Goal: Task Accomplishment & Management: Complete application form

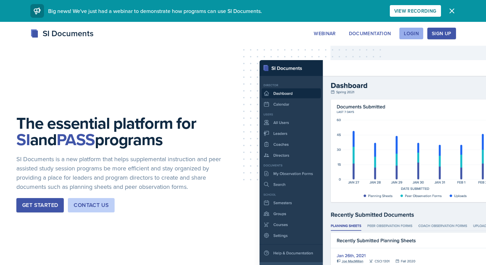
click at [411, 34] on div "Login" at bounding box center [411, 33] width 15 height 5
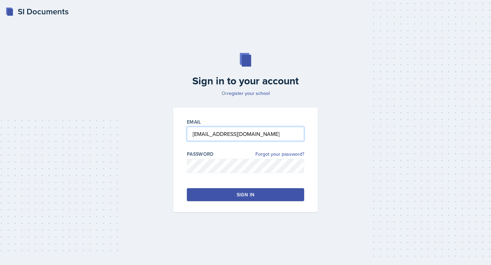
type input "[EMAIL_ADDRESS][DOMAIN_NAME]"
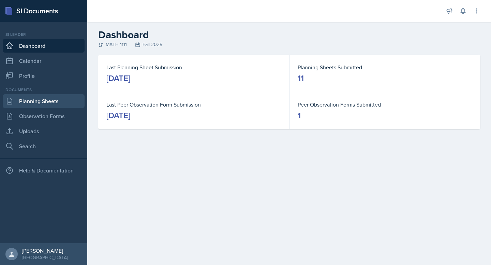
click at [45, 104] on link "Planning Sheets" at bounding box center [44, 101] width 82 height 14
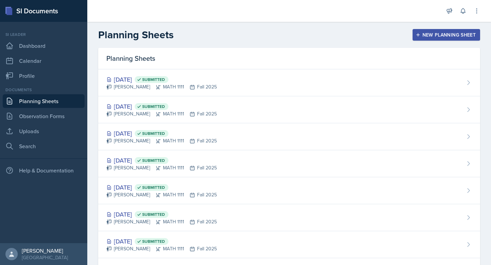
click at [425, 35] on div "New Planning Sheet" at bounding box center [446, 34] width 59 height 5
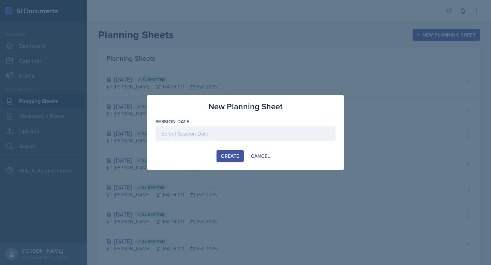
click at [229, 129] on div at bounding box center [246, 133] width 180 height 14
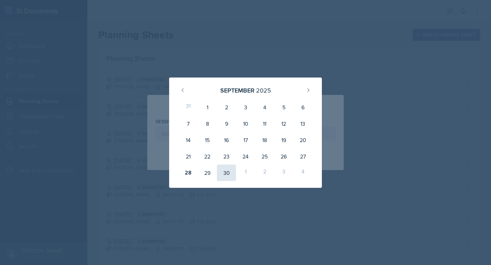
click at [222, 170] on div "30" at bounding box center [226, 172] width 19 height 16
type input "[DATE]"
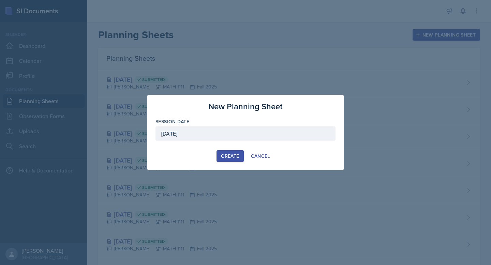
click at [224, 157] on div "Create" at bounding box center [230, 155] width 18 height 5
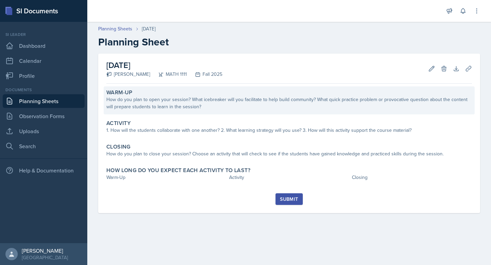
click at [316, 92] on div "Warm-Up" at bounding box center [289, 92] width 366 height 7
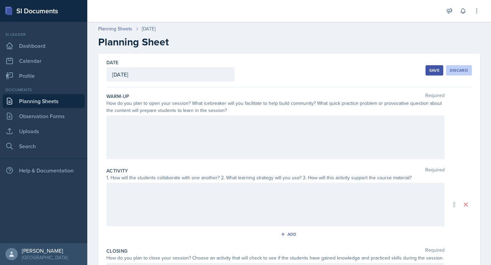
click at [450, 68] on div "Discard" at bounding box center [459, 70] width 18 height 5
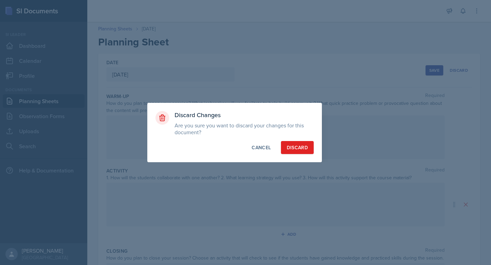
click at [301, 145] on div "Discard" at bounding box center [297, 147] width 21 height 7
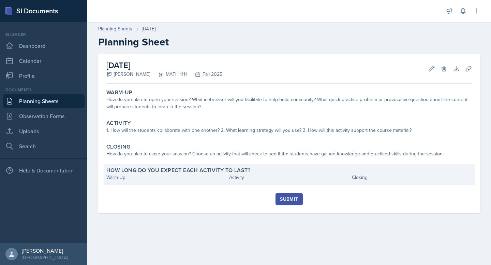
drag, startPoint x: 107, startPoint y: 65, endPoint x: 410, endPoint y: 177, distance: 322.9
click at [410, 177] on div "[DATE] [PERSON_NAME] MATH 1111 Fall 2025 Edit Delete Download Uploads Autosavin…" at bounding box center [289, 133] width 382 height 159
copy div "[DATE] [PERSON_NAME] MATH 1111 Fall 2025 Edit Delete Download Uploads Autosavin…"
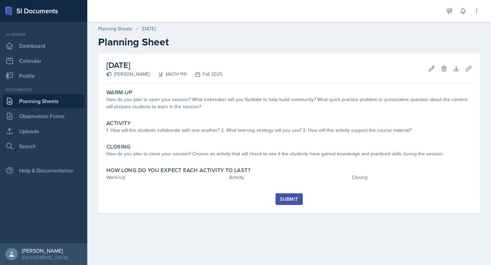
click at [158, 108] on div "How do you plan to open your session? What icebreaker will you facilitate to he…" at bounding box center [289, 103] width 366 height 14
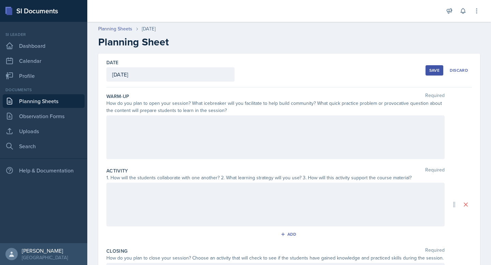
click at [160, 122] on p at bounding box center [275, 122] width 327 height 8
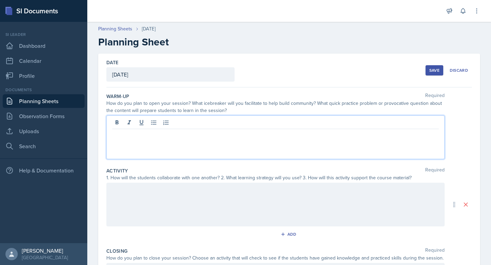
paste div
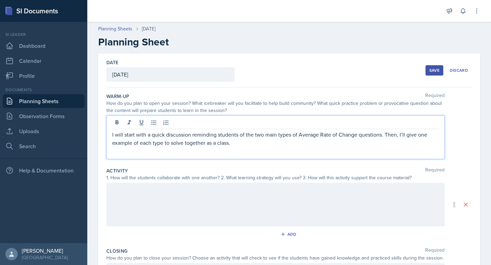
click at [226, 143] on p "I will start with a quick discussion reminding students of the two main types o…" at bounding box center [275, 138] width 327 height 16
click at [183, 190] on div at bounding box center [275, 205] width 338 height 44
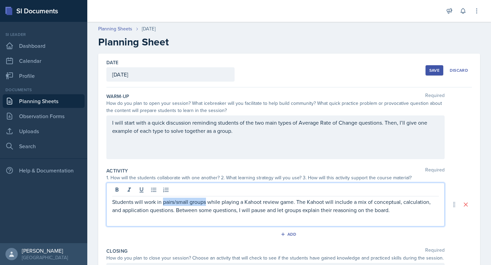
drag, startPoint x: 163, startPoint y: 202, endPoint x: 206, endPoint y: 203, distance: 43.3
click at [206, 203] on p "Students will work in pairs/small groups while playing a Kahoot review game. Th…" at bounding box center [275, 206] width 327 height 16
click at [270, 210] on p "Students will work in pairs/small groups while playing a Kahoot review game. Th…" at bounding box center [275, 206] width 327 height 16
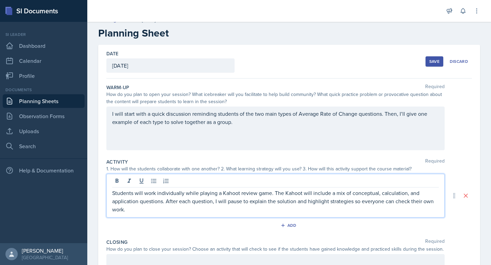
scroll to position [79, 0]
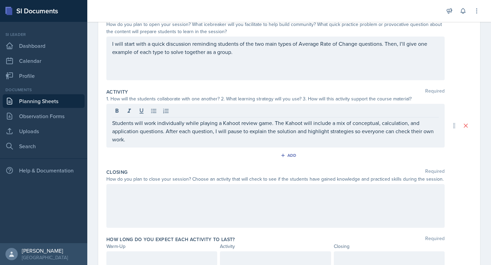
click at [271, 204] on div at bounding box center [275, 206] width 338 height 44
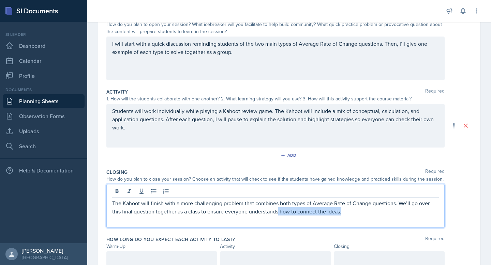
drag, startPoint x: 342, startPoint y: 212, endPoint x: 279, endPoint y: 212, distance: 63.1
click at [279, 212] on p "The Kahoot will finish with a more challenging problem that combines both types…" at bounding box center [275, 207] width 327 height 16
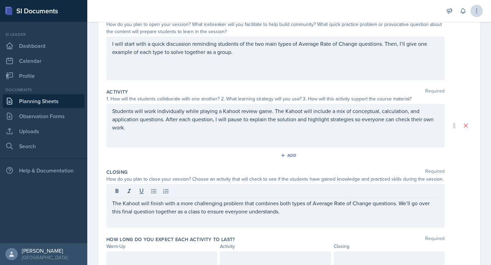
scroll to position [107, 0]
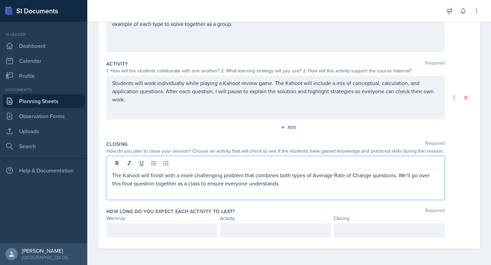
click at [195, 229] on div at bounding box center [161, 230] width 111 height 14
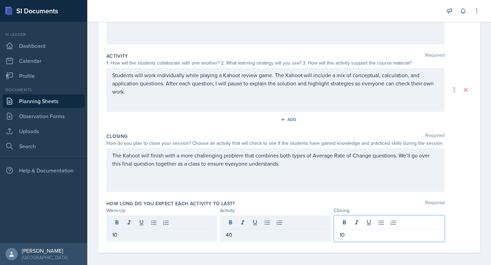
scroll to position [0, 0]
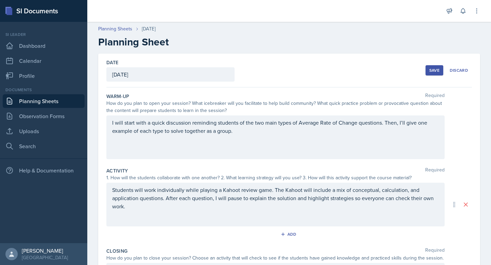
click at [426, 74] on button "Save" at bounding box center [435, 70] width 18 height 10
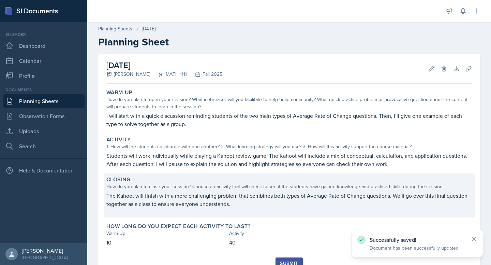
scroll to position [29, 0]
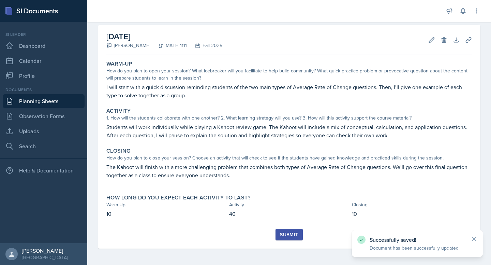
click at [282, 235] on div "Submit" at bounding box center [289, 234] width 18 height 5
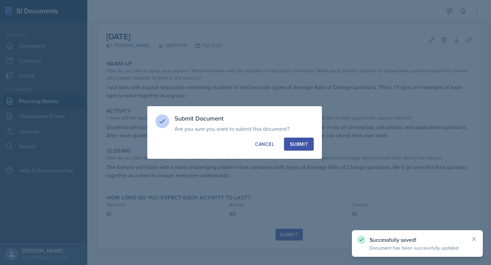
click at [297, 144] on div "Submit" at bounding box center [299, 144] width 18 height 7
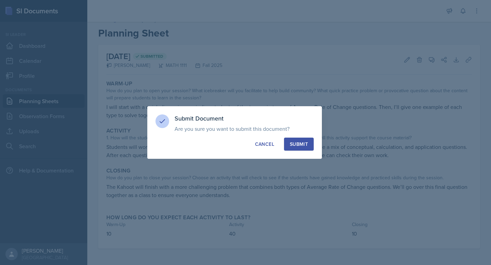
scroll to position [9, 0]
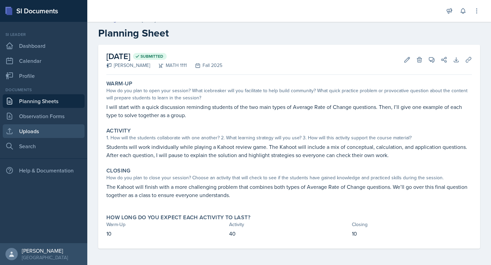
click at [28, 129] on link "Uploads" at bounding box center [44, 131] width 82 height 14
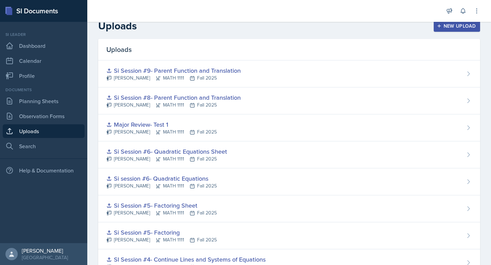
click at [437, 26] on icon "button" at bounding box center [439, 26] width 5 height 5
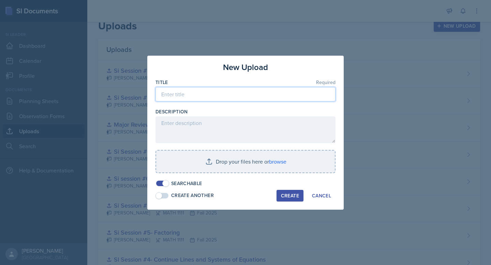
click at [202, 96] on input at bounding box center [246, 94] width 180 height 14
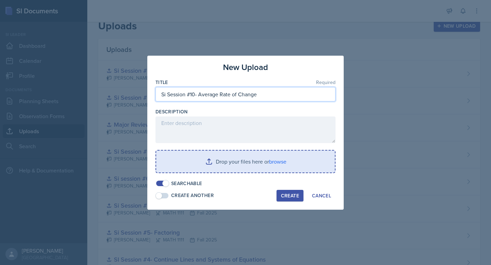
type input "Si Session #10- Average Rate of Change"
click at [222, 164] on input "file" at bounding box center [245, 161] width 179 height 22
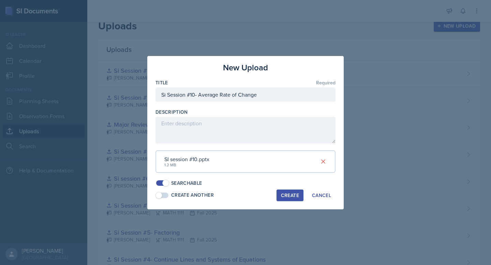
click at [295, 192] on div "Create" at bounding box center [290, 194] width 18 height 5
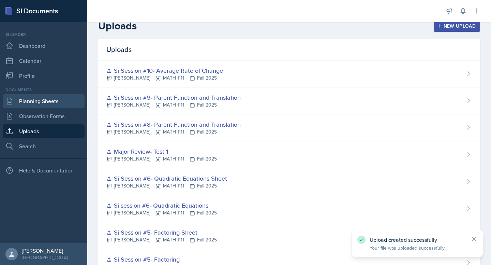
click at [25, 103] on link "Planning Sheets" at bounding box center [44, 101] width 82 height 14
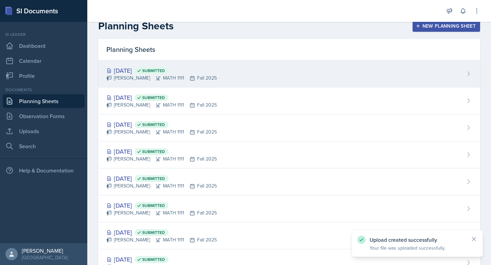
click at [124, 69] on div "[DATE] Submitted" at bounding box center [161, 70] width 111 height 9
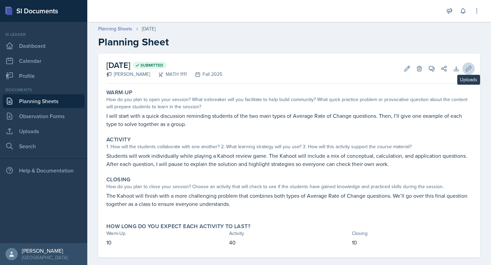
click at [463, 71] on button "Uploads" at bounding box center [469, 68] width 12 height 12
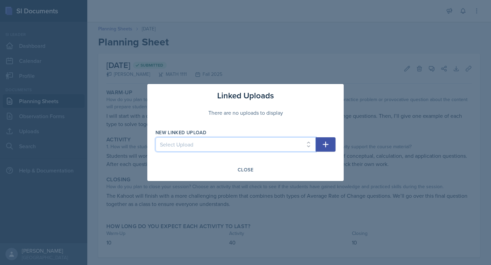
select select "f920a067-1a66-4f2c-a7f7-ca09693efc63"
click at [332, 140] on button "button" at bounding box center [326, 144] width 20 height 14
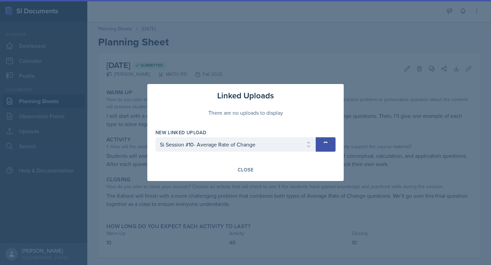
select select
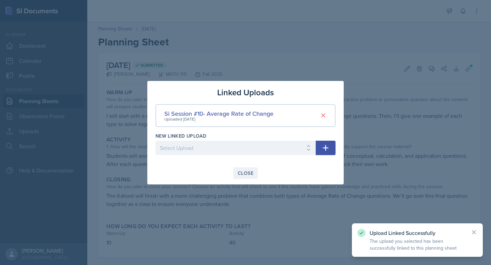
click at [249, 171] on div "Close" at bounding box center [246, 172] width 16 height 5
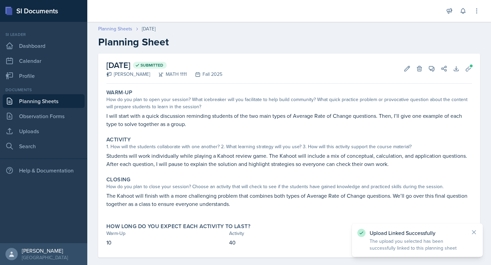
click at [122, 29] on link "Planning Sheets" at bounding box center [115, 28] width 34 height 7
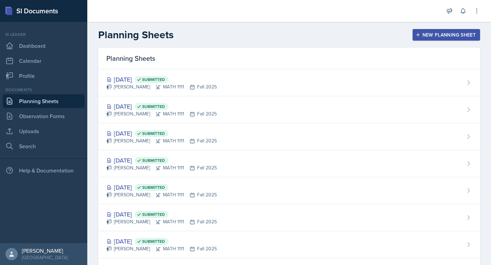
click at [416, 33] on icon "button" at bounding box center [418, 34] width 5 height 5
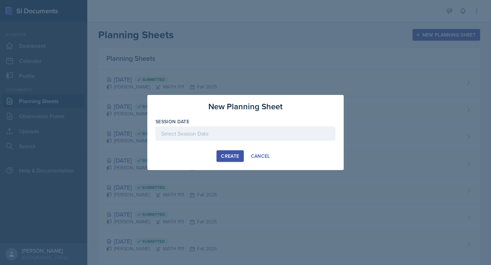
click at [234, 132] on div at bounding box center [246, 133] width 180 height 14
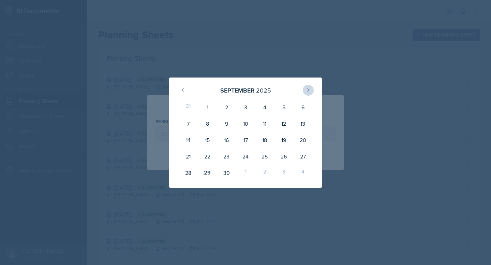
click at [306, 87] on button at bounding box center [308, 90] width 11 height 11
click at [278, 105] on div "3" at bounding box center [283, 107] width 19 height 16
type input "[DATE]"
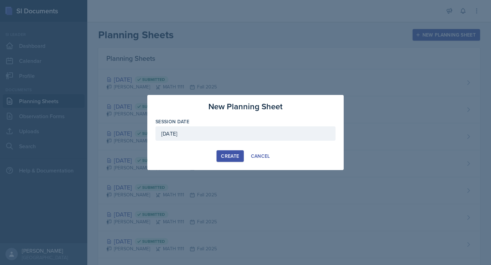
click at [236, 155] on div "Create" at bounding box center [230, 155] width 18 height 5
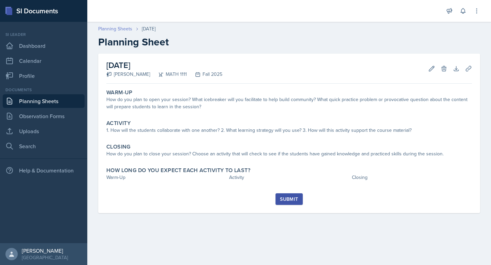
click at [119, 28] on link "Planning Sheets" at bounding box center [115, 28] width 34 height 7
